Goal: Information Seeking & Learning: Learn about a topic

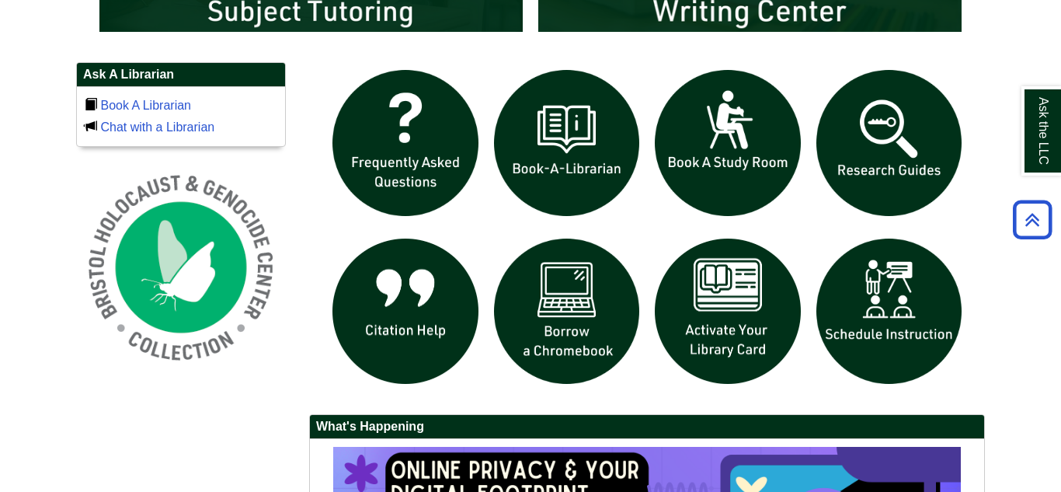
scroll to position [1036, 0]
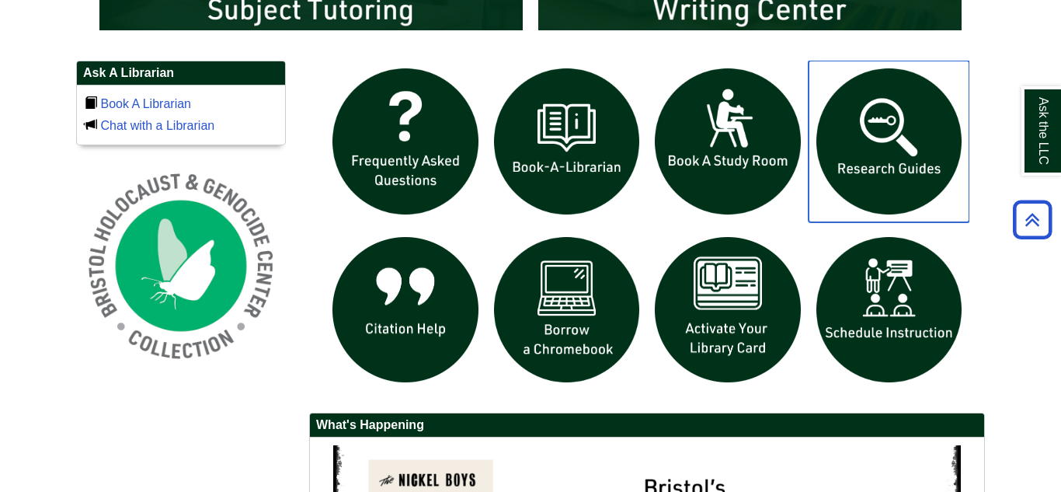
click at [880, 145] on img "slideshow" at bounding box center [890, 142] width 162 height 162
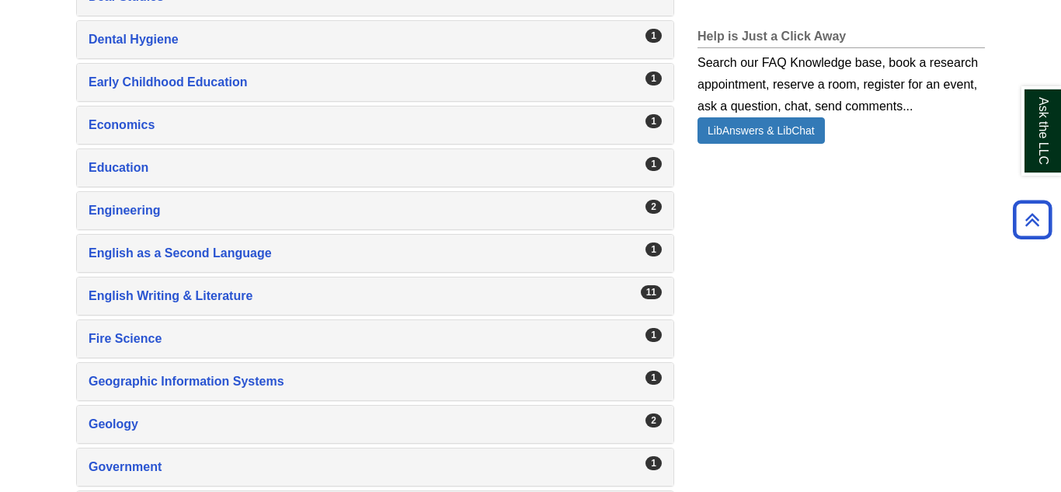
scroll to position [1185, 0]
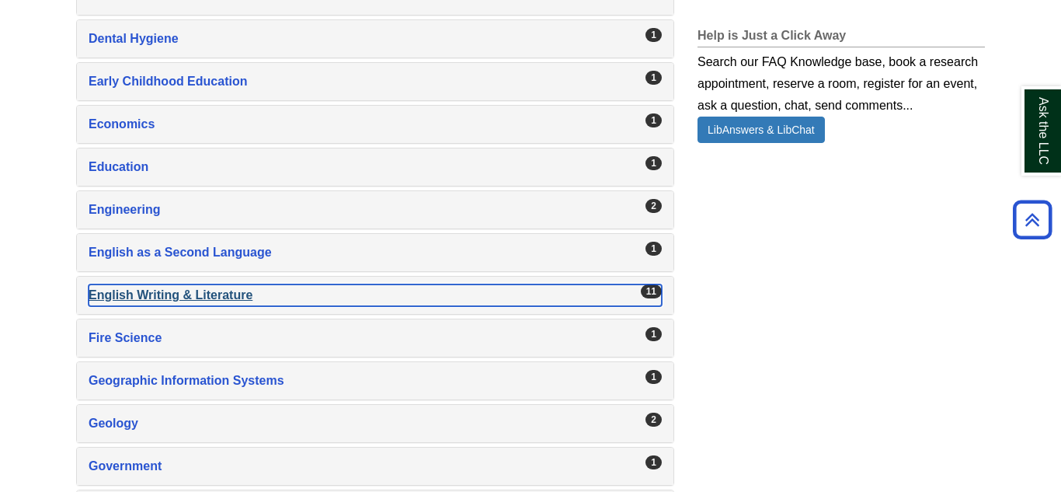
click at [166, 296] on div "English Writing & Literature , 11 guides" at bounding box center [375, 295] width 573 height 22
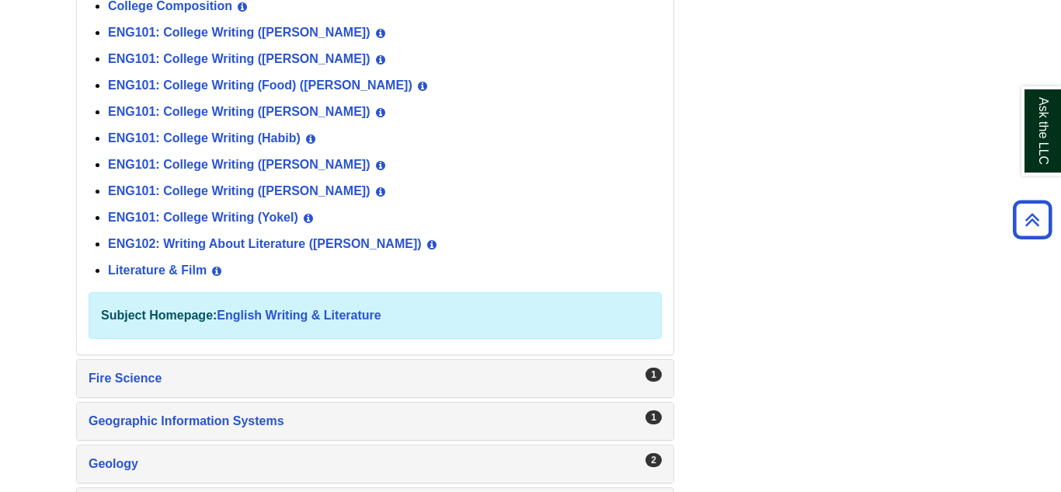
scroll to position [1522, 0]
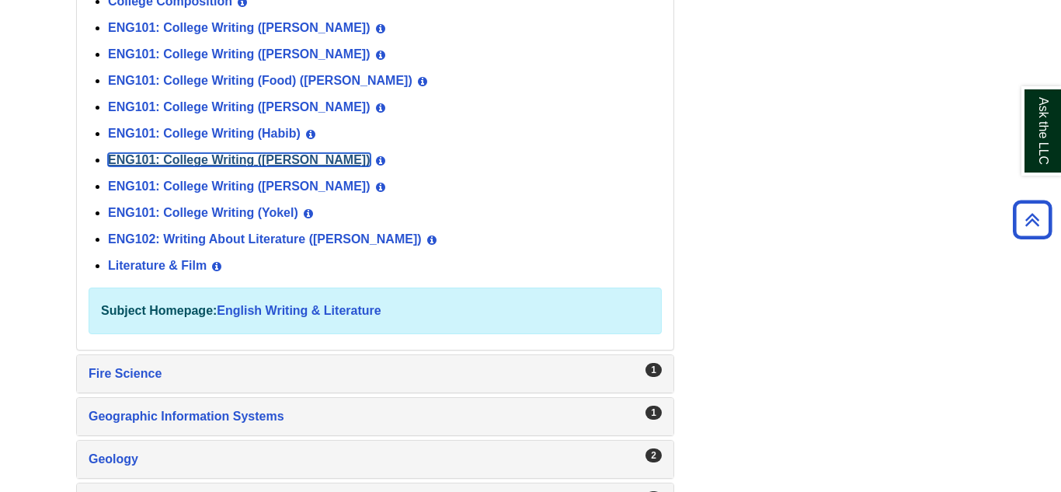
click at [216, 156] on link "ENG101: College Writing (Norris)" at bounding box center [239, 159] width 263 height 13
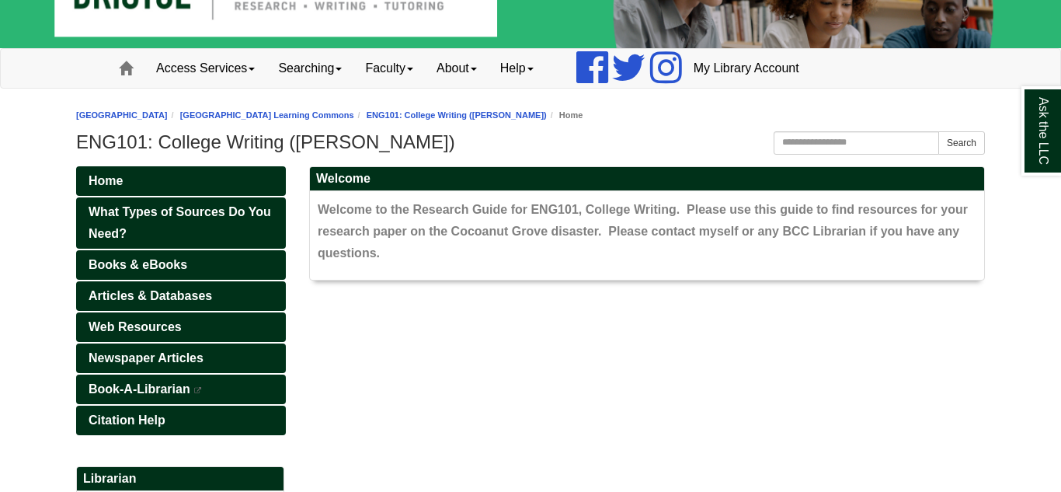
scroll to position [73, 0]
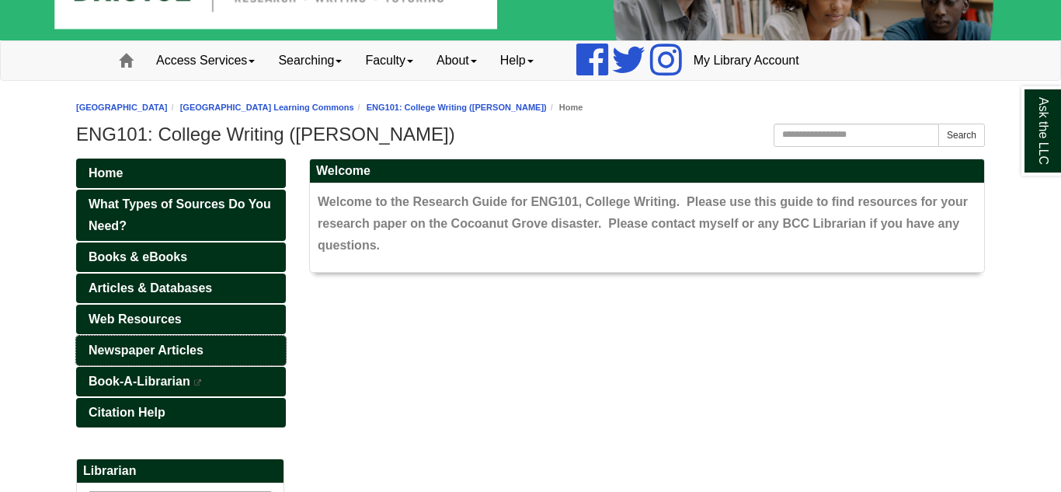
click at [148, 351] on span "Newspaper Articles" at bounding box center [146, 349] width 115 height 13
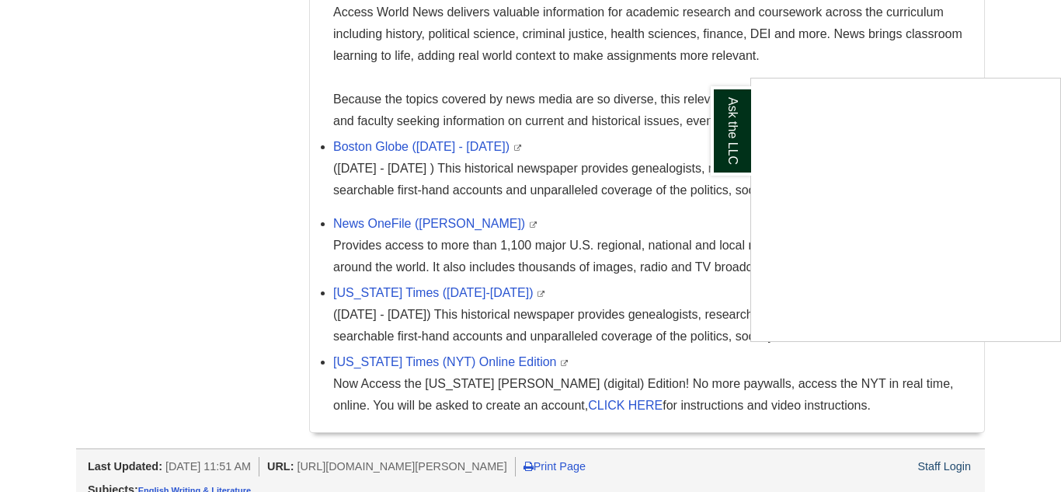
scroll to position [618, 0]
click at [404, 364] on div "Ask the LLC" at bounding box center [530, 246] width 1061 height 492
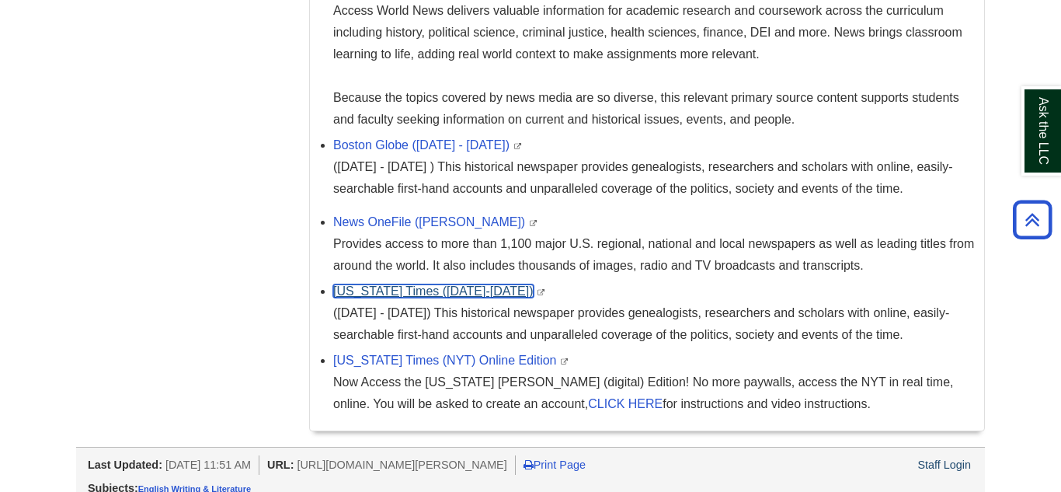
click at [385, 289] on link "New York Times (1851-2021)" at bounding box center [433, 290] width 200 height 13
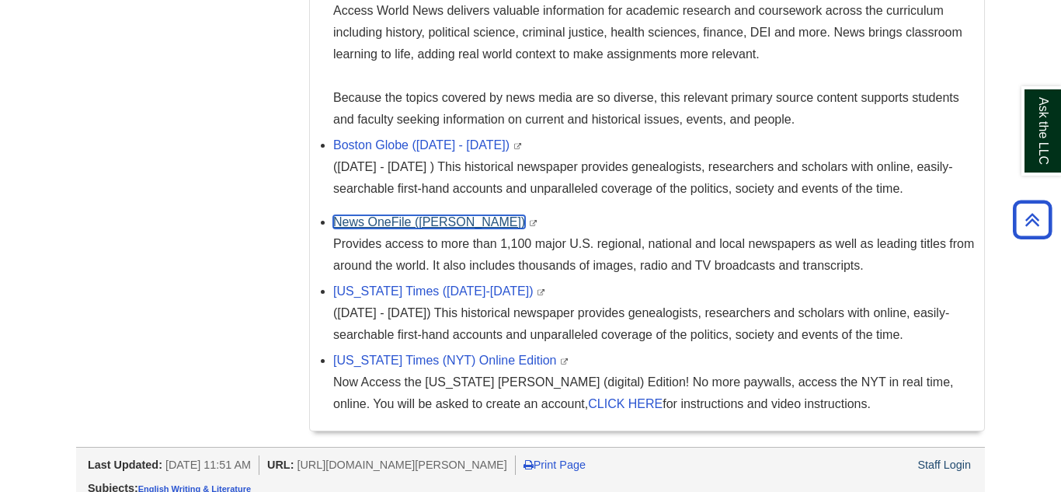
click at [394, 225] on link "News OneFile (Gale)" at bounding box center [429, 221] width 192 height 13
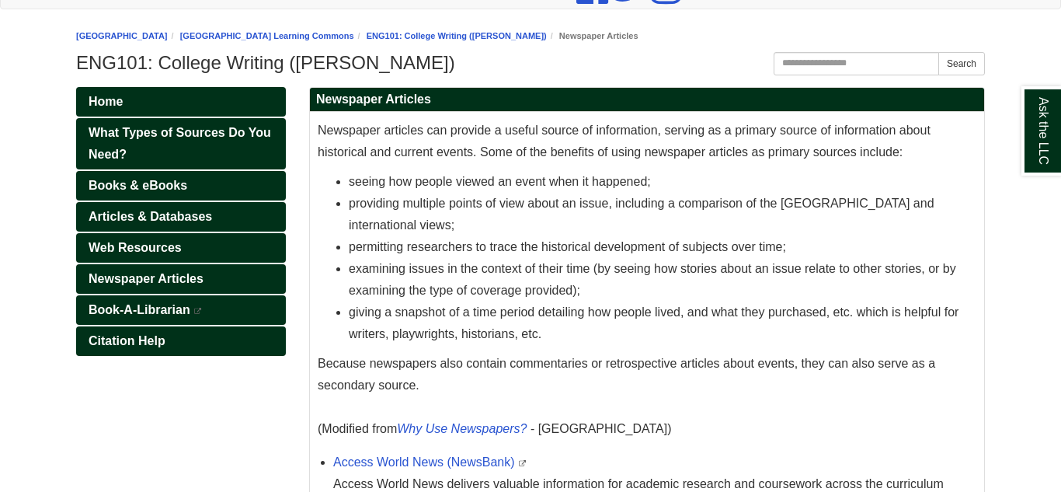
scroll to position [142, 0]
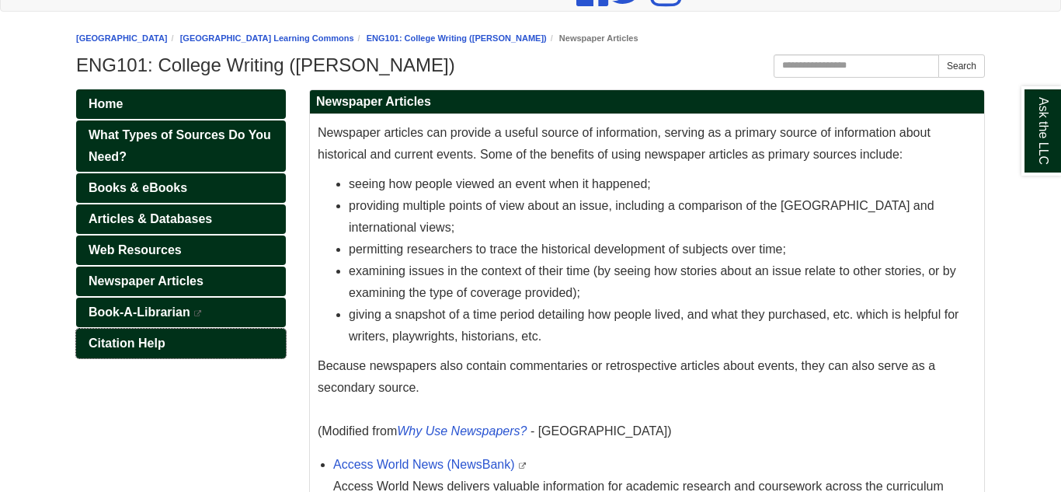
click at [104, 343] on span "Citation Help" at bounding box center [127, 342] width 77 height 13
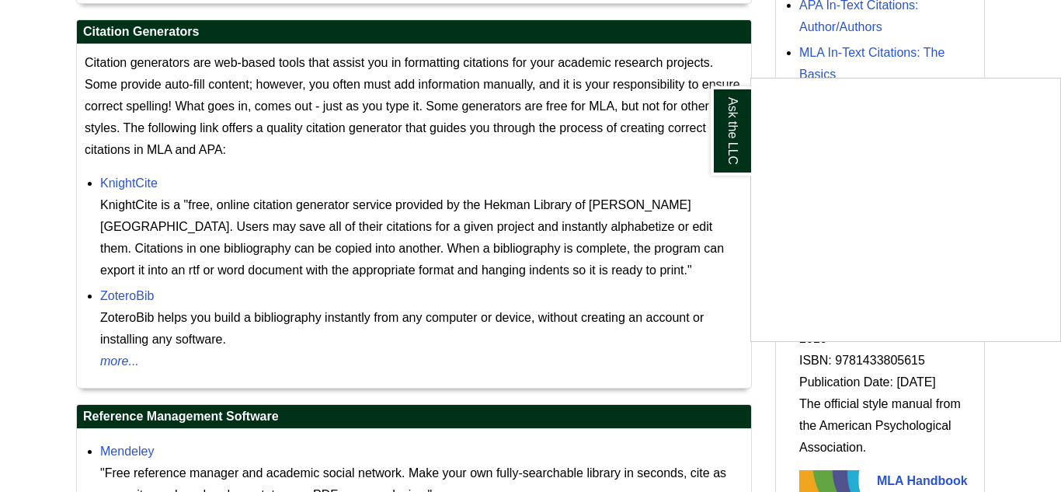
scroll to position [1399, 0]
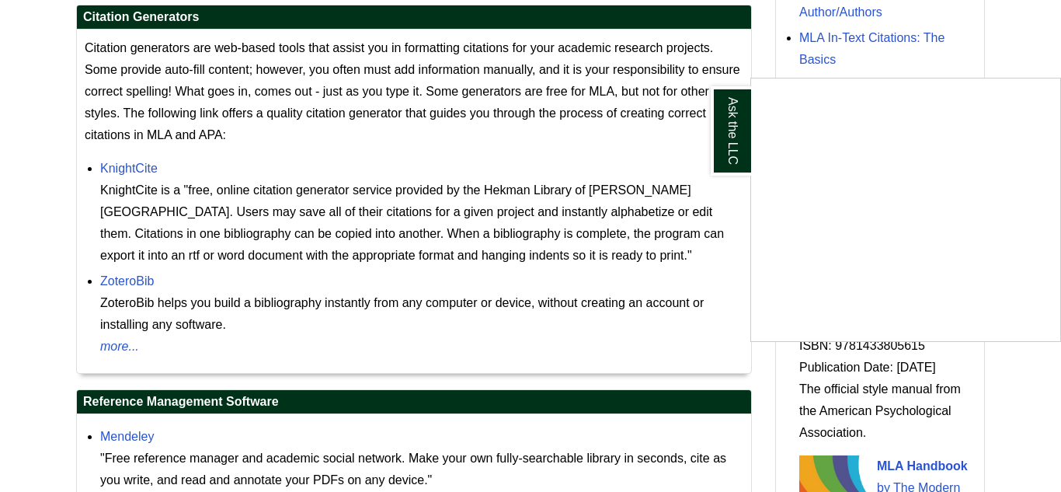
click at [114, 377] on div "Ask the LLC" at bounding box center [530, 246] width 1061 height 492
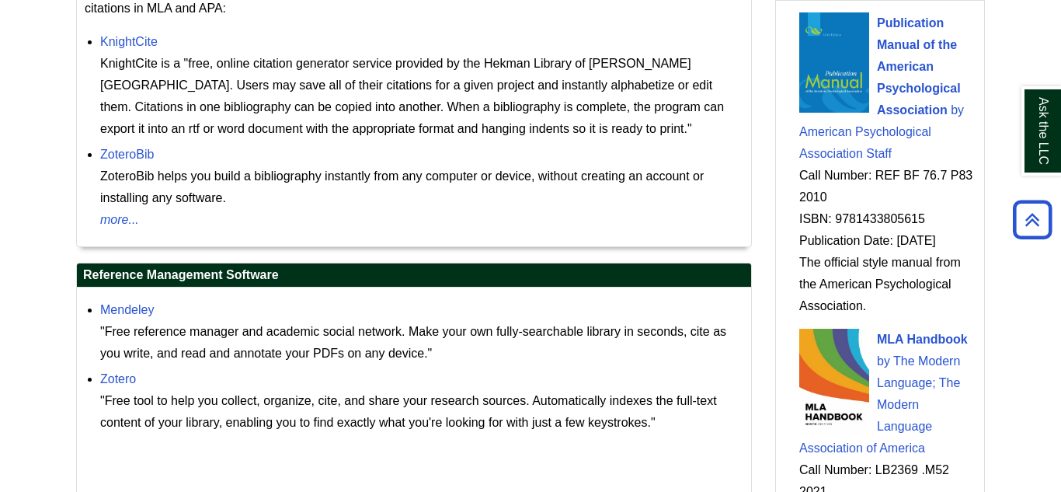
scroll to position [1564, 0]
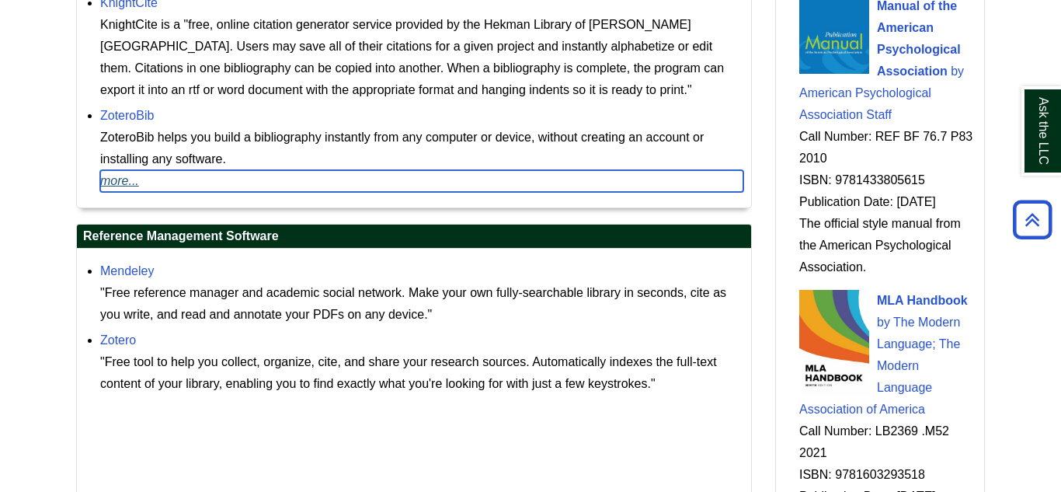
click at [120, 192] on link "more..." at bounding box center [421, 181] width 643 height 22
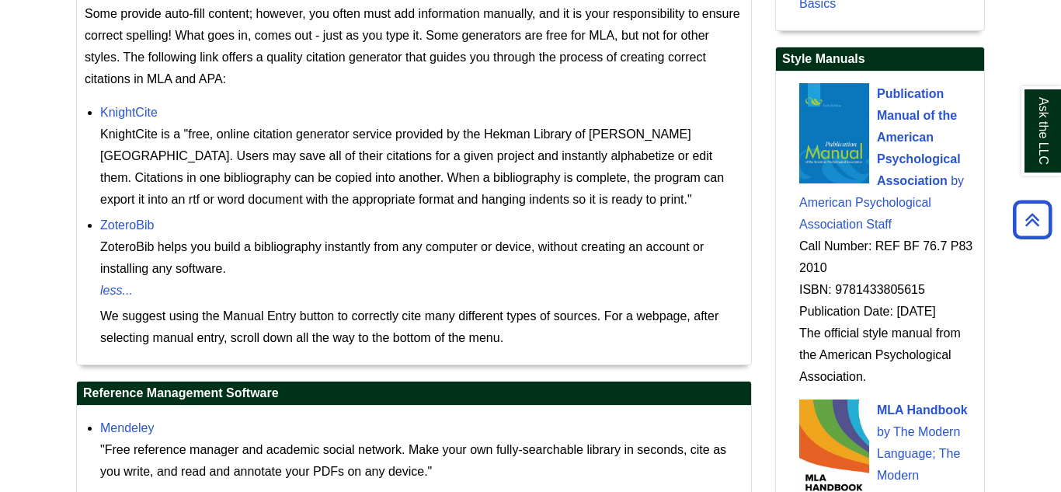
scroll to position [1447, 0]
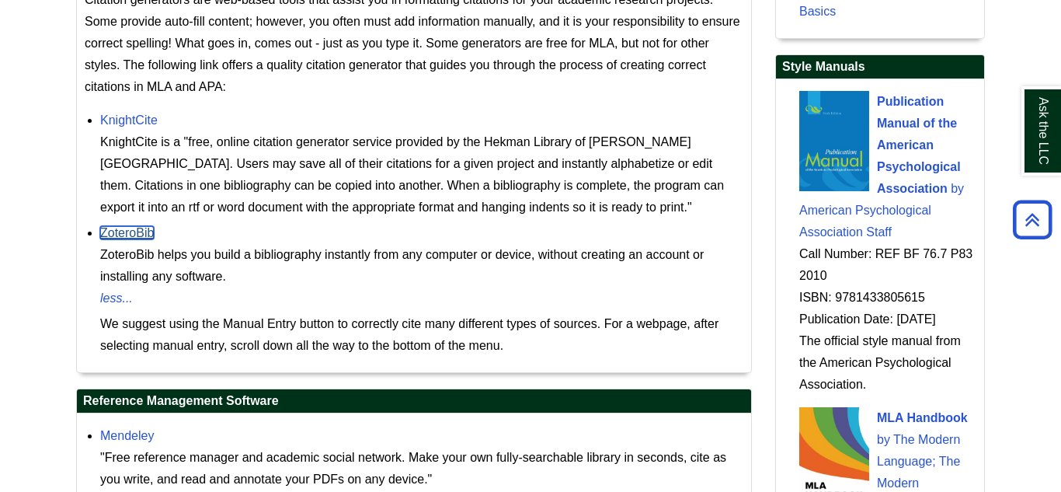
click at [111, 239] on link "ZoteroBib" at bounding box center [127, 232] width 54 height 13
